Goal: Task Accomplishment & Management: Manage account settings

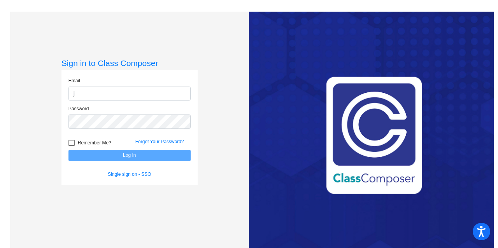
type input "[EMAIL_ADDRESS][DOMAIN_NAME]"
click at [159, 143] on link "Forgot Your Password?" at bounding box center [159, 141] width 49 height 5
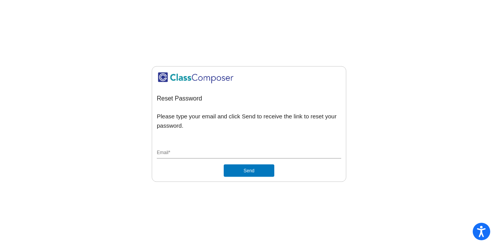
click at [181, 155] on input "Email *" at bounding box center [249, 153] width 184 height 7
type input "[EMAIL_ADDRESS][DOMAIN_NAME]"
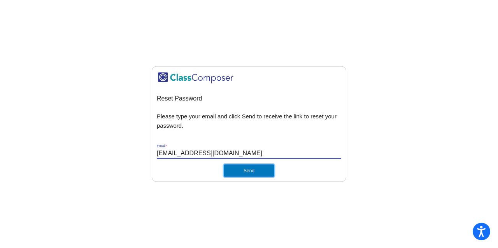
click at [253, 171] on button "Send" at bounding box center [249, 171] width 51 height 12
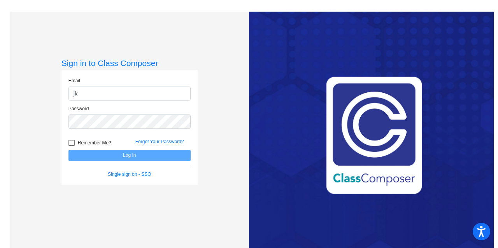
type input "[EMAIL_ADDRESS][DOMAIN_NAME]"
click at [156, 143] on link "Forgot Your Password?" at bounding box center [159, 141] width 49 height 5
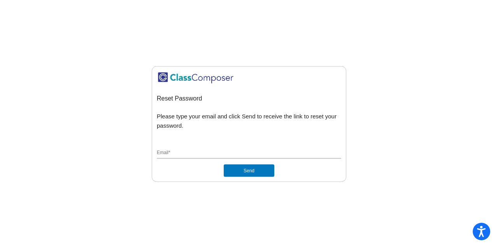
click at [180, 157] on div "Email *" at bounding box center [249, 151] width 184 height 15
type input "[EMAIL_ADDRESS][DOMAIN_NAME]"
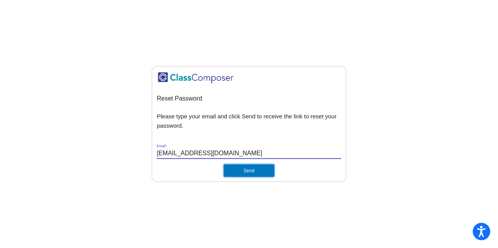
click at [262, 171] on button "Send" at bounding box center [249, 171] width 51 height 12
